Goal: Task Accomplishment & Management: Manage account settings

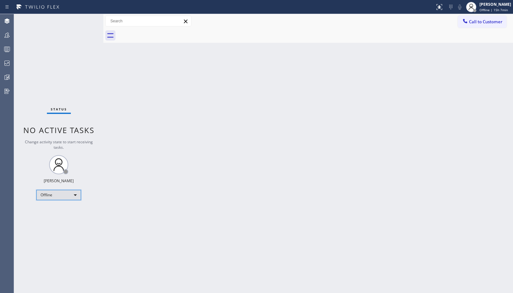
click at [75, 197] on div "Offline" at bounding box center [58, 195] width 45 height 10
click at [55, 219] on li "Unavailable" at bounding box center [58, 220] width 43 height 8
click at [6, 52] on icon at bounding box center [7, 50] width 4 height 4
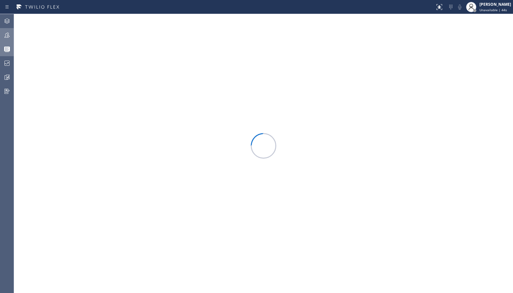
click at [9, 33] on icon at bounding box center [7, 35] width 8 height 8
click at [483, 30] on span "Filter" at bounding box center [482, 29] width 12 height 4
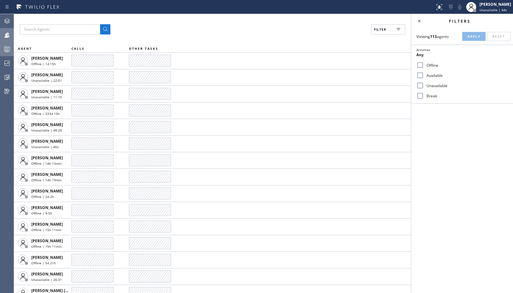
click at [426, 87] on label "Unavailable" at bounding box center [466, 85] width 84 height 5
click at [424, 87] on input "Unavailable" at bounding box center [420, 86] width 8 height 8
checkbox input "true"
click at [473, 36] on span "Apply" at bounding box center [473, 36] width 13 height 4
click at [429, 95] on label "Break" at bounding box center [466, 95] width 84 height 5
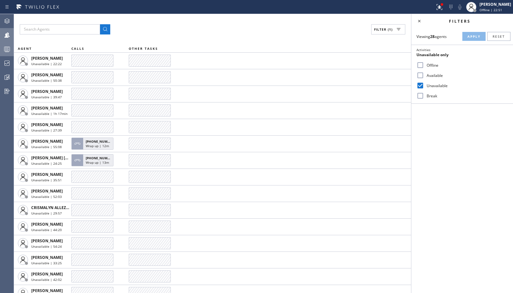
click at [424, 95] on input "Break" at bounding box center [421, 96] width 8 height 8
click at [474, 37] on span "Apply" at bounding box center [474, 36] width 13 height 4
click at [431, 95] on label "Break" at bounding box center [466, 95] width 84 height 5
click at [424, 95] on input "Break" at bounding box center [421, 96] width 8 height 8
checkbox input "false"
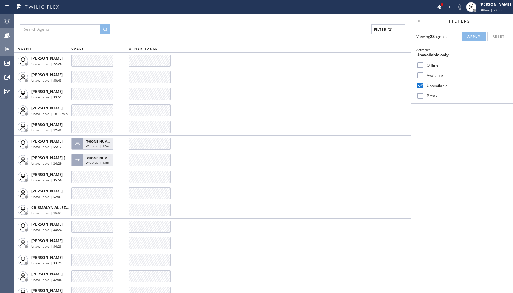
click at [439, 87] on label "Unavailable" at bounding box center [466, 85] width 84 height 5
click at [424, 87] on input "Unavailable" at bounding box center [421, 86] width 8 height 8
click at [440, 85] on label "Unavailable" at bounding box center [466, 85] width 84 height 5
click at [424, 85] on input "Unavailable" at bounding box center [421, 86] width 8 height 8
click at [474, 34] on button "Apply" at bounding box center [474, 36] width 23 height 9
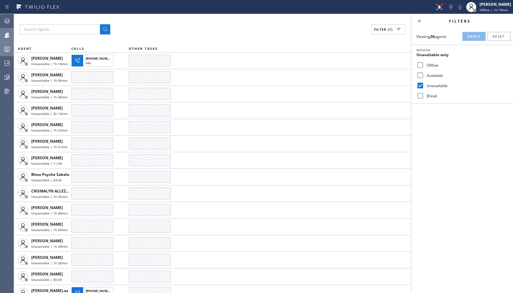
click at [420, 85] on input "Unavailable" at bounding box center [421, 86] width 8 height 8
checkbox input "false"
click at [424, 92] on input "Break" at bounding box center [421, 96] width 8 height 8
checkbox input "true"
click at [470, 39] on button "Apply" at bounding box center [474, 36] width 23 height 9
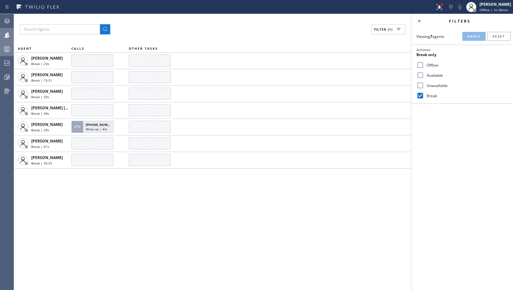
click at [434, 85] on label "Unavailable" at bounding box center [466, 85] width 84 height 5
click at [424, 85] on input "Unavailable" at bounding box center [421, 86] width 8 height 8
checkbox input "true"
click at [429, 95] on label "Break" at bounding box center [466, 95] width 84 height 5
click at [424, 95] on input "Break" at bounding box center [421, 96] width 8 height 8
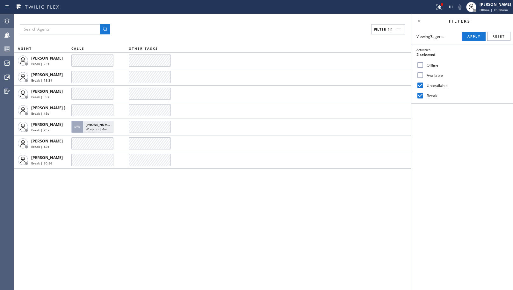
checkbox input "false"
click at [478, 31] on div "Viewing 7 agents Apply Reset Activities Unavailable only Offline Available Unav…" at bounding box center [463, 66] width 102 height 76
click at [472, 36] on span "Apply" at bounding box center [474, 36] width 13 height 4
